Goal: Find contact information: Find contact information

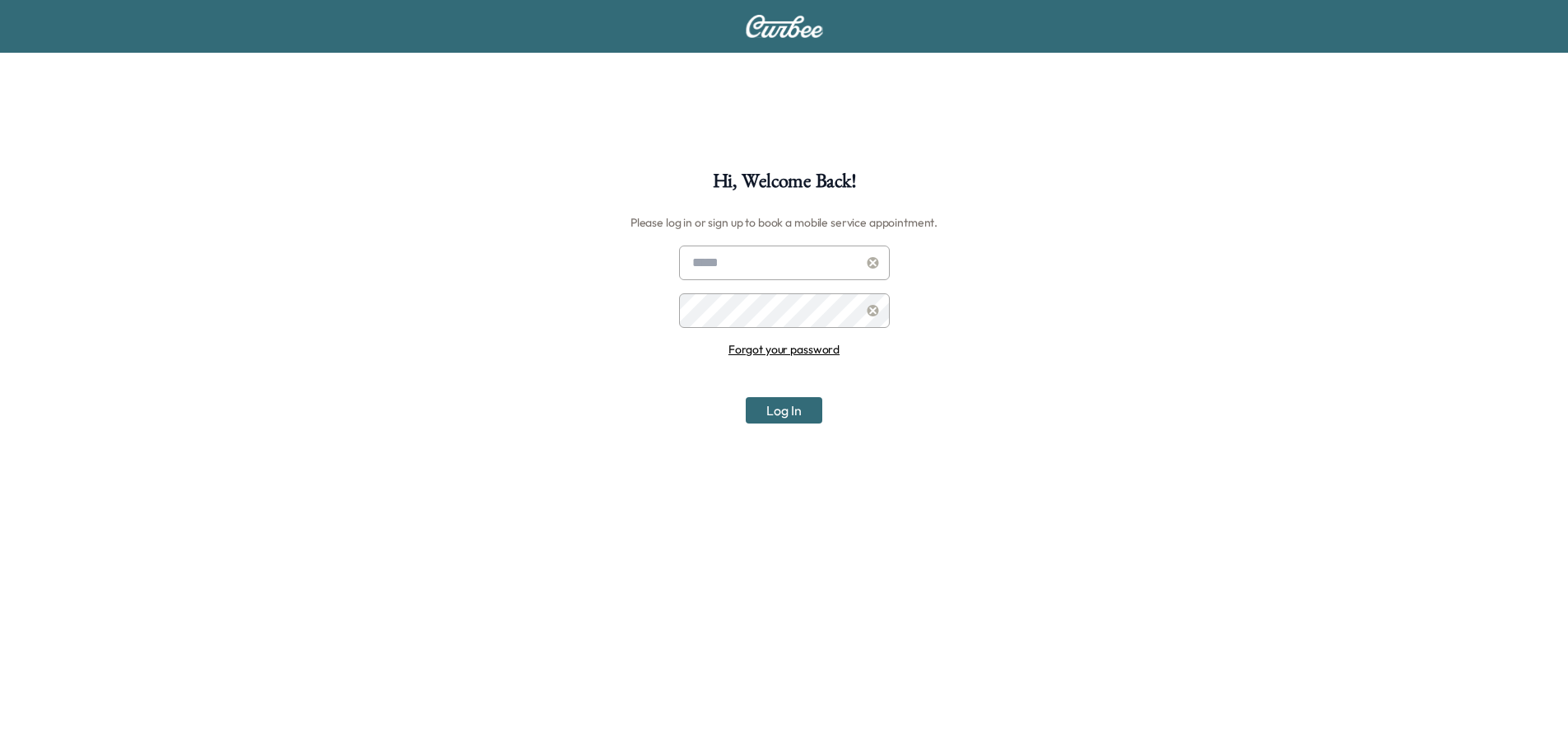
type input "**********"
click at [768, 412] on button "Log In" at bounding box center [784, 410] width 77 height 26
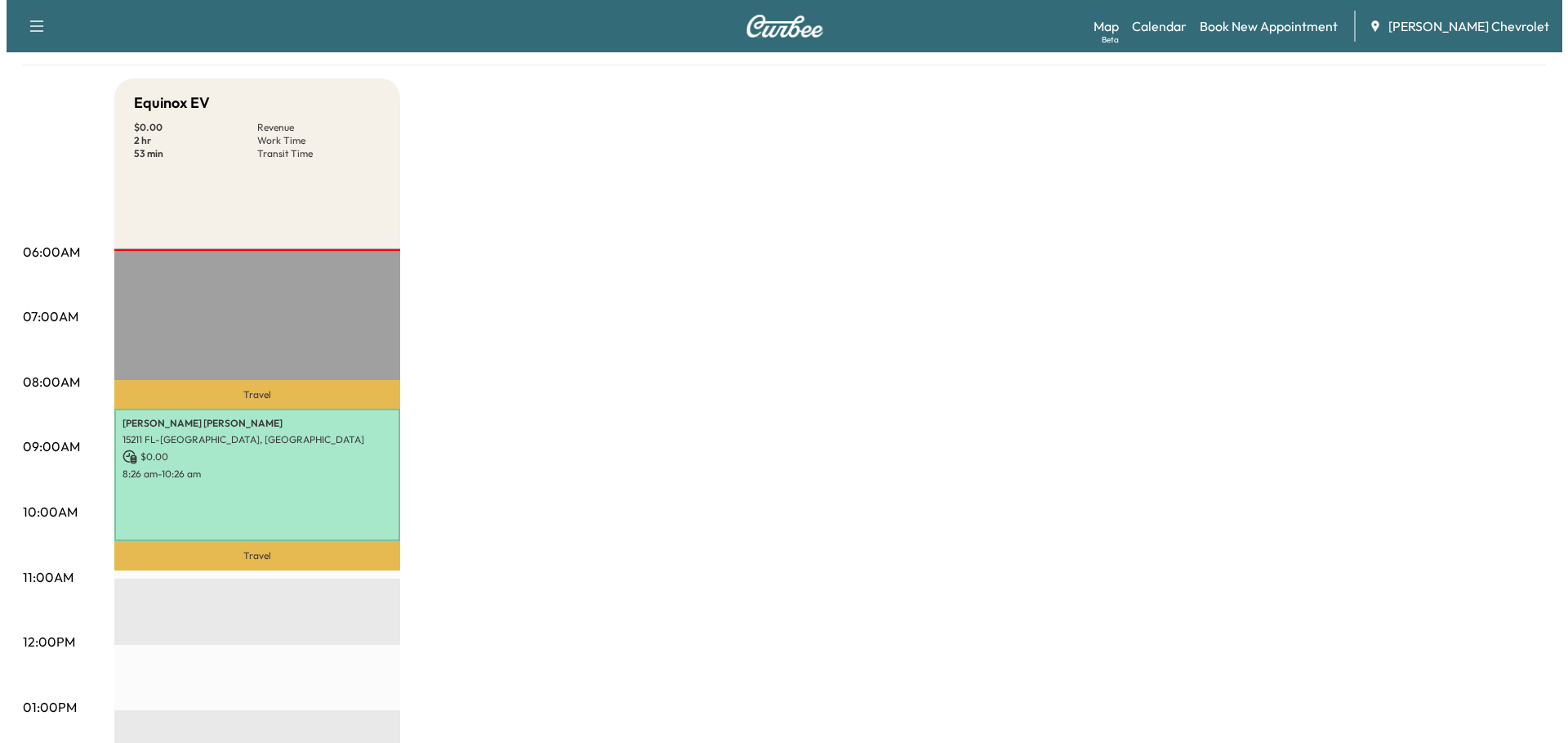
scroll to position [164, 0]
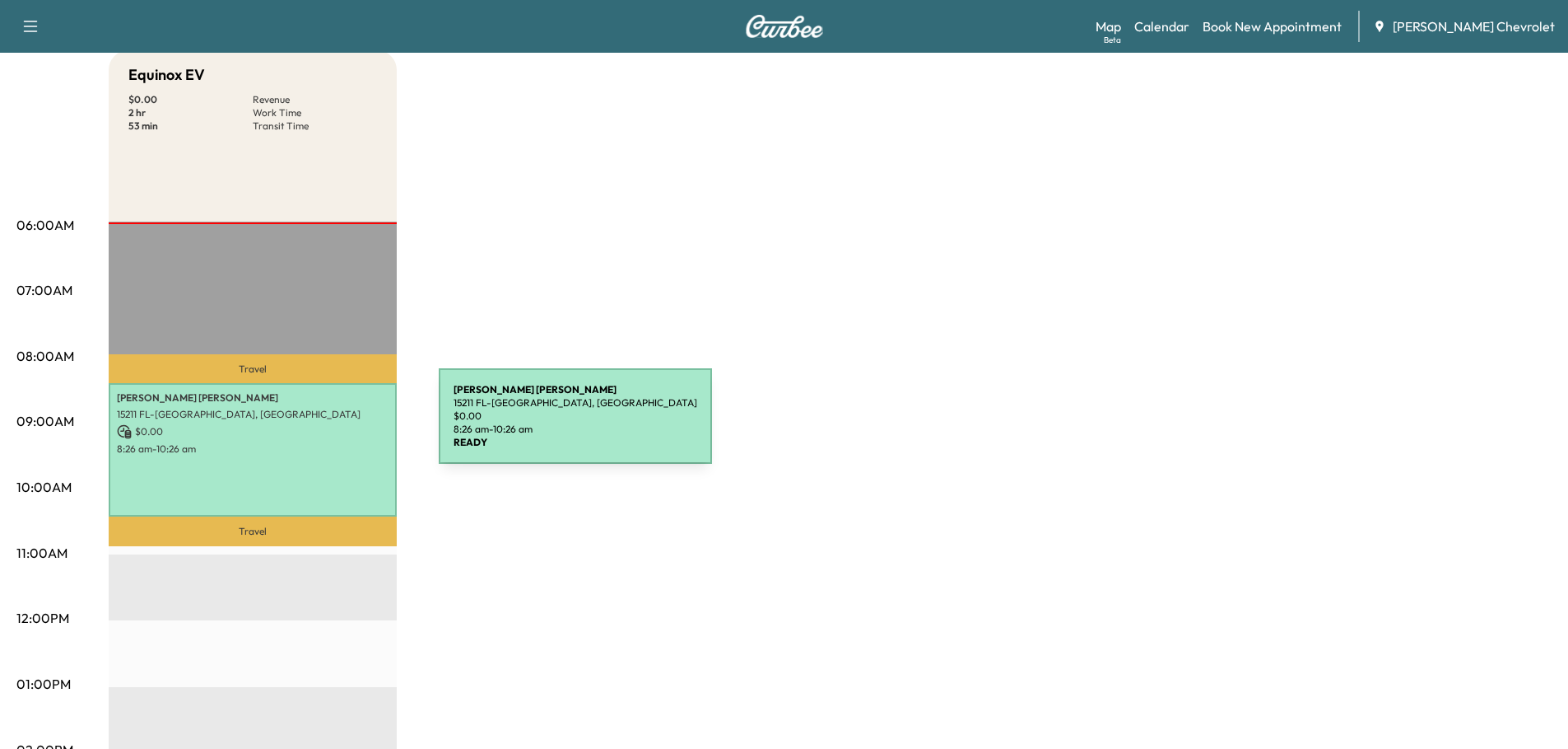
click at [315, 426] on p "$ 0.00" at bounding box center [252, 431] width 271 height 14
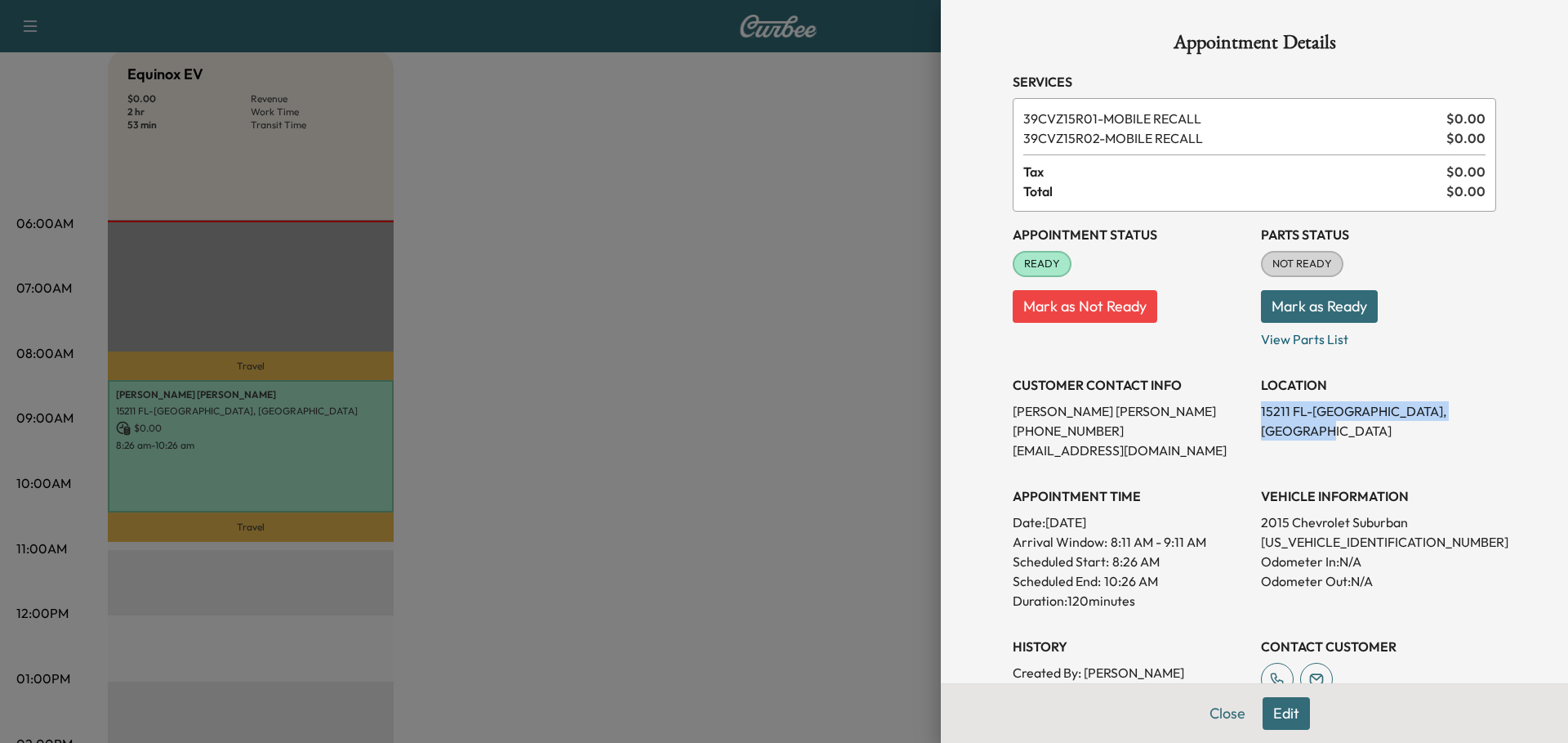
drag, startPoint x: 1249, startPoint y: 412, endPoint x: 1468, endPoint y: 408, distance: 219.0
click at [1468, 408] on p "15211 FL-[GEOGRAPHIC_DATA], [GEOGRAPHIC_DATA]" at bounding box center [1378, 420] width 235 height 39
copy p "15211 FL-[GEOGRAPHIC_DATA], [GEOGRAPHIC_DATA]"
drag, startPoint x: 1000, startPoint y: 431, endPoint x: 1097, endPoint y: 430, distance: 97.0
click at [1097, 430] on p "[PHONE_NUMBER]" at bounding box center [1130, 430] width 235 height 20
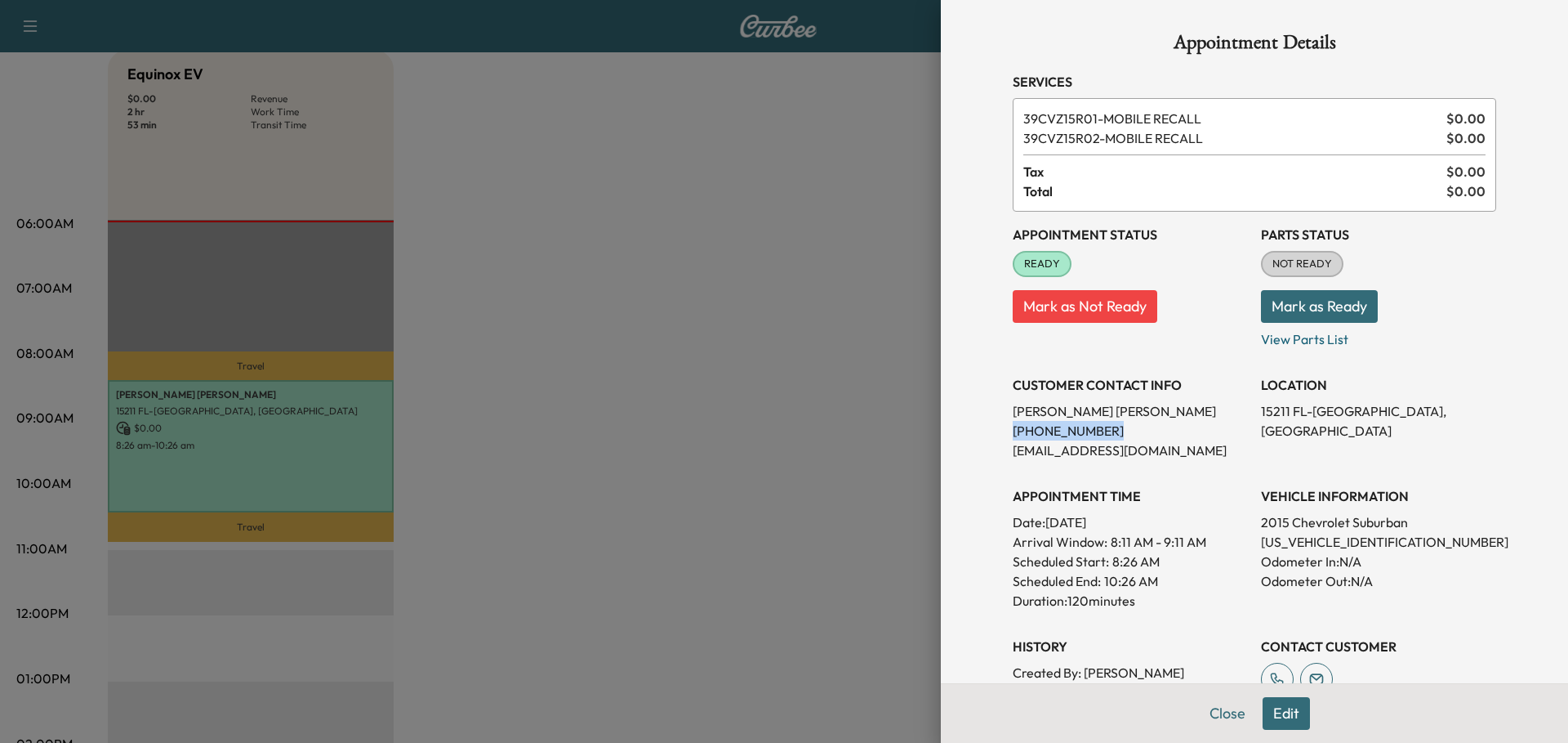
copy p "[PHONE_NUMBER]"
